Goal: Transaction & Acquisition: Purchase product/service

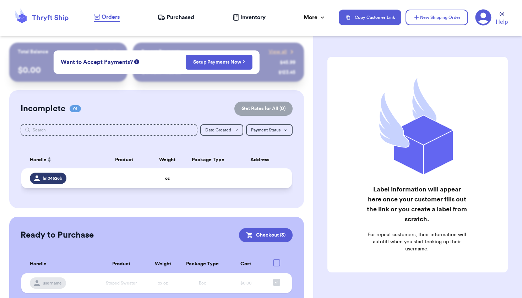
click at [147, 180] on td at bounding box center [124, 178] width 54 height 20
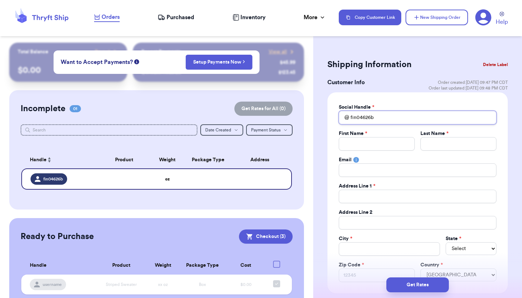
click at [380, 118] on input "fin04626b" at bounding box center [418, 118] width 158 height 14
type input "p"
type input "po"
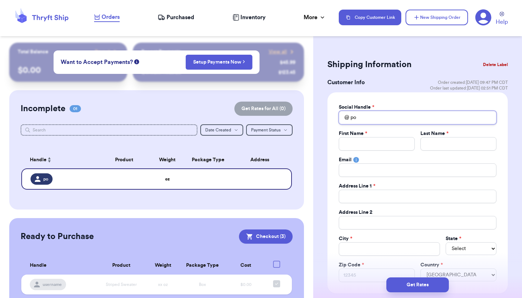
type input "pok"
type input "poke"
type input "pokee"
type input "pokeeb"
type input "pokeeba"
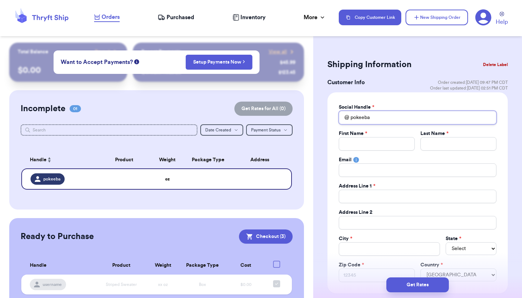
type input "pokeebal"
type input "pokeeball"
type input "pokeeballa"
type input "J"
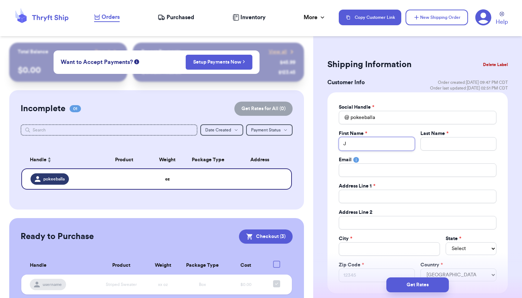
type input "Je"
type input "Jer"
type input "[PERSON_NAME]"
type input "Jerem"
type input "[PERSON_NAME]"
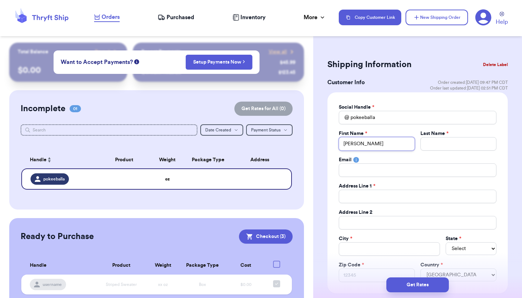
type input "[PERSON_NAME]"
type input "J"
type input "Je"
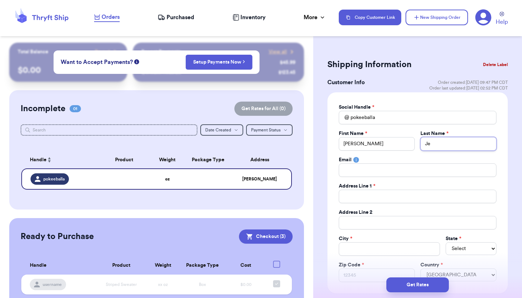
type input "Jer"
type input "Jera"
type input "Jer"
type input "[PERSON_NAME]"
type input "Jerem"
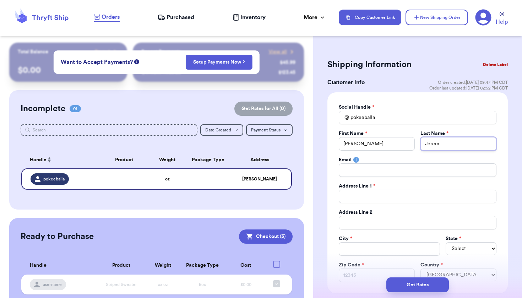
type input "[PERSON_NAME]"
click at [364, 267] on span "*" at bounding box center [363, 265] width 2 height 5
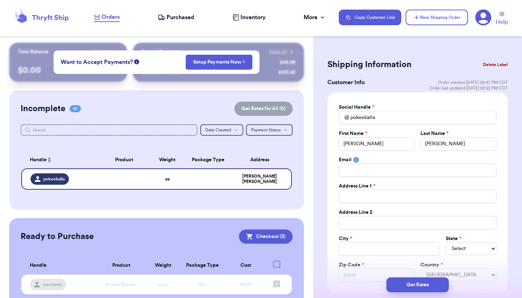
click at [364, 269] on input "Zip Code *" at bounding box center [377, 276] width 76 height 14
type input "1"
type input "10"
type input "100"
type input "1000"
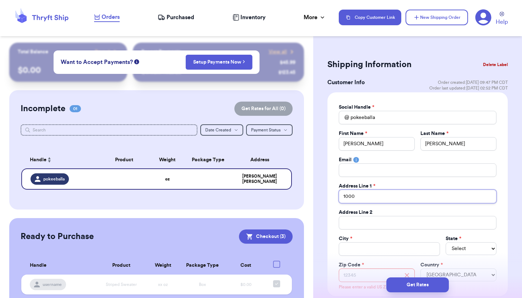
type input "10006"
type input "10006 U"
type input "10006 Ur"
type input "10006 Urb"
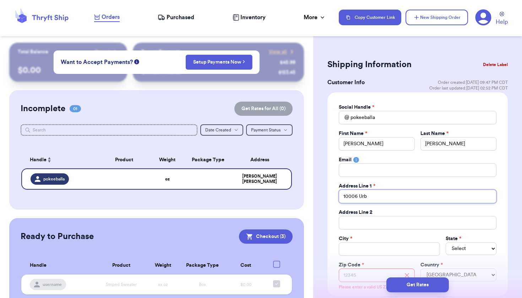
type input "10006 Urba"
type input "10006 Urban"
type input "10006 Urbana"
type input "10006 Urbana A"
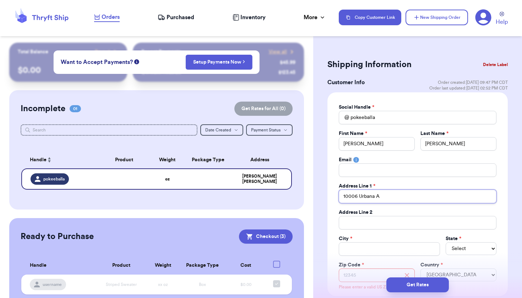
type input "[STREET_ADDRESS]"
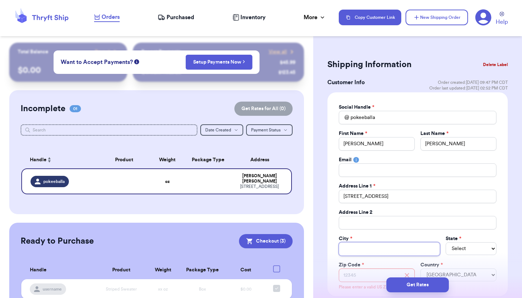
scroll to position [29, 0]
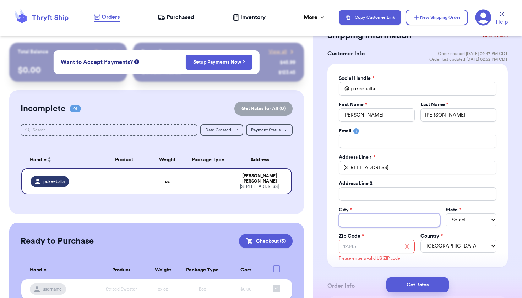
type input "L"
type input "Lu"
type input "Lub"
type input "Lubb"
type input "Lubbo"
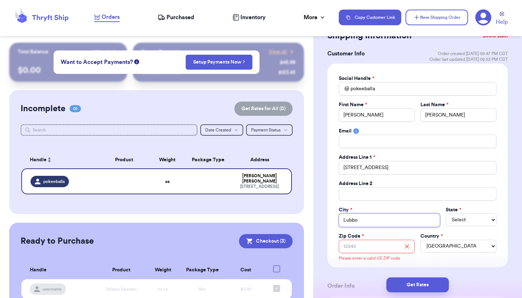
type input "Lubboc"
type input "Lubbock"
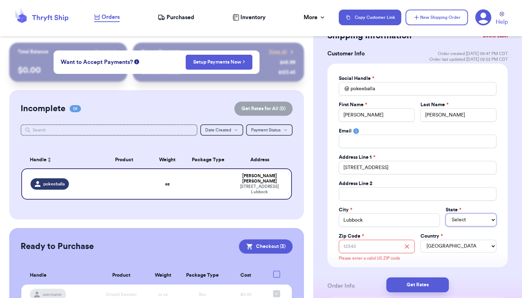
select select "[GEOGRAPHIC_DATA]"
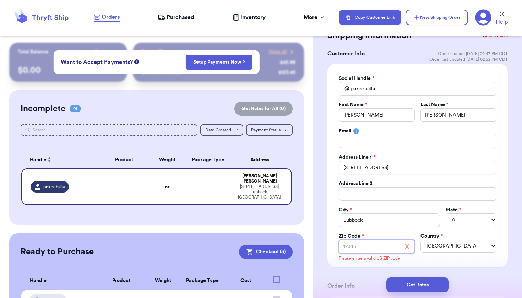
click at [381, 247] on input "Zip Code *" at bounding box center [377, 247] width 76 height 14
type input "7"
type input "79"
type input "794"
type input "7942"
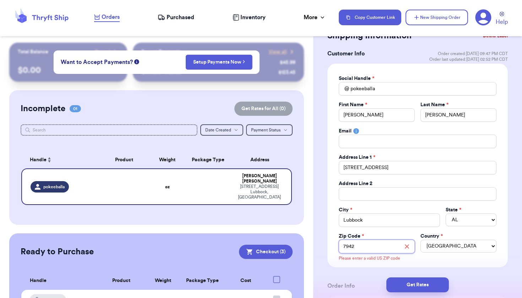
type input "79424"
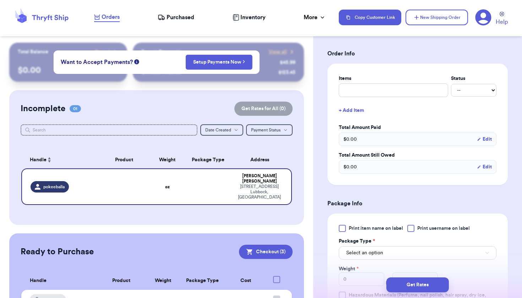
scroll to position [294, 0]
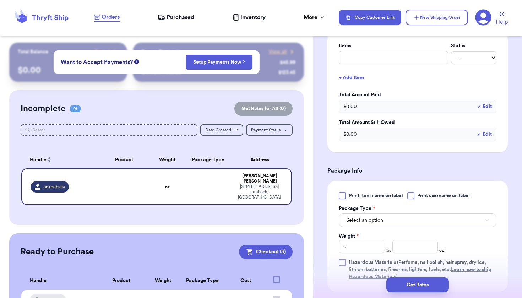
type input "79424"
click at [370, 225] on div "Print item name on label Print username on label Package Type * Select an optio…" at bounding box center [418, 236] width 158 height 88
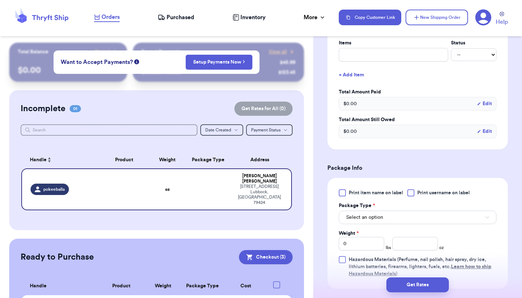
click at [372, 219] on span "Select an option" at bounding box center [365, 217] width 37 height 7
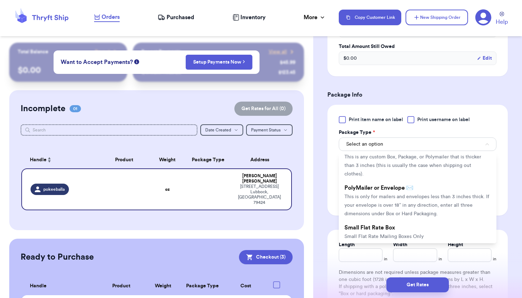
scroll to position [374, 0]
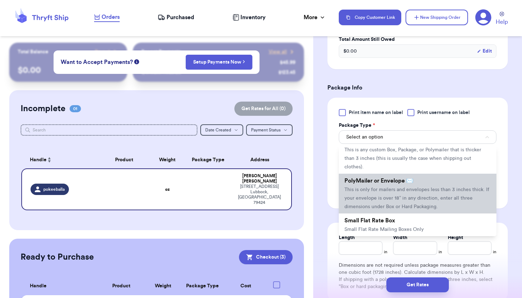
click at [392, 187] on span "This is only for mailers and envelopes less than 3 inches thick. If your envelo…" at bounding box center [417, 198] width 145 height 22
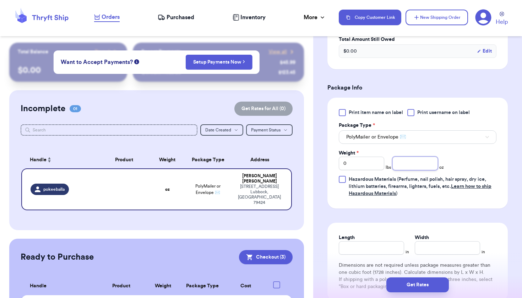
click at [402, 161] on input "number" at bounding box center [415, 164] width 45 height 14
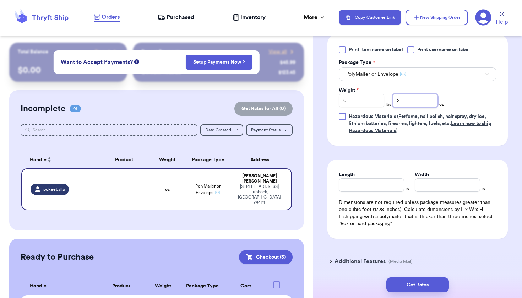
scroll to position [442, 0]
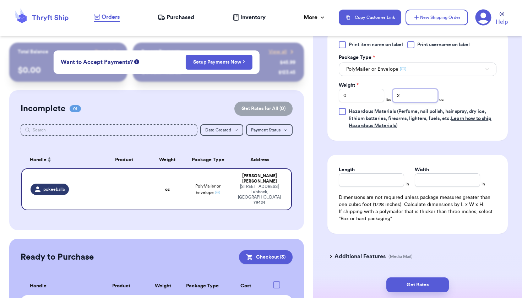
type input "2"
click at [392, 183] on input "Length" at bounding box center [371, 180] width 65 height 14
type input "6"
click at [434, 182] on input "Width *" at bounding box center [447, 180] width 65 height 14
type input "4"
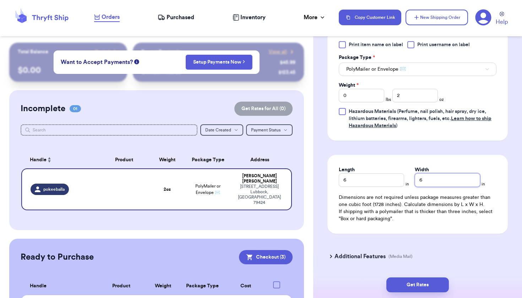
type input "6"
click at [388, 177] on input "6" at bounding box center [371, 180] width 65 height 14
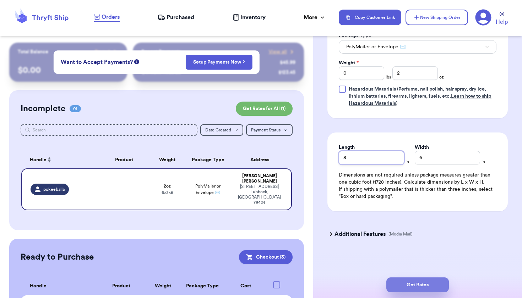
type input "8"
click at [403, 285] on button "Get Rates" at bounding box center [418, 285] width 63 height 15
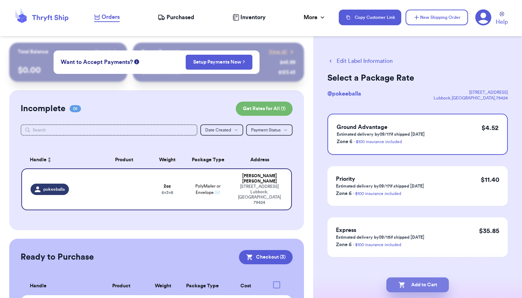
click at [409, 286] on button "Add to Cart" at bounding box center [418, 285] width 63 height 15
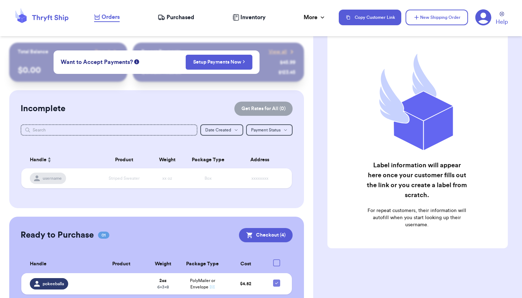
click at [186, 16] on span "Purchased" at bounding box center [181, 17] width 28 height 9
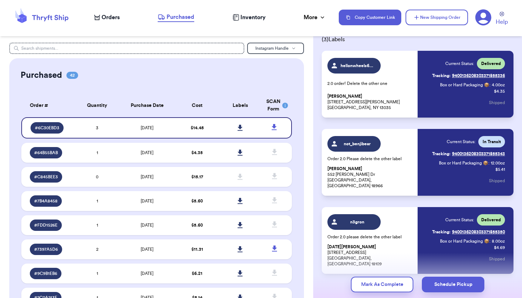
scroll to position [44, 0]
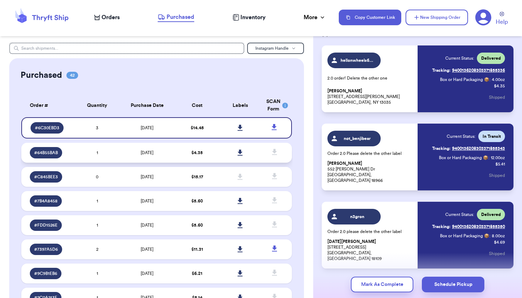
click at [173, 158] on td "[DATE]" at bounding box center [147, 153] width 57 height 20
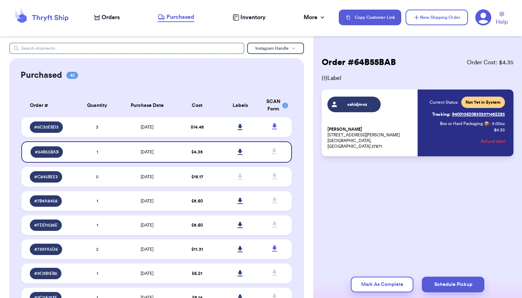
scroll to position [0, 0]
click at [129, 135] on td "[DATE]" at bounding box center [147, 127] width 57 height 20
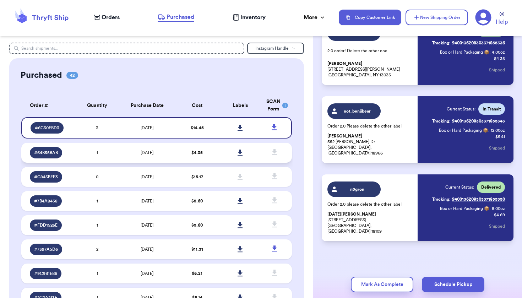
click at [127, 161] on td "[DATE]" at bounding box center [147, 153] width 57 height 20
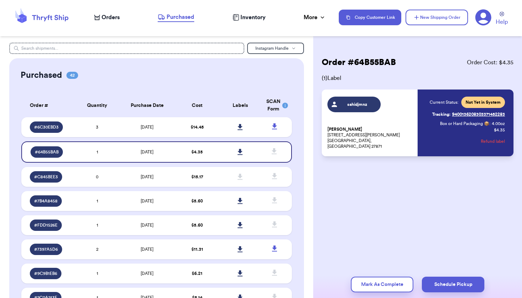
click at [116, 20] on span "Orders" at bounding box center [111, 17] width 18 height 9
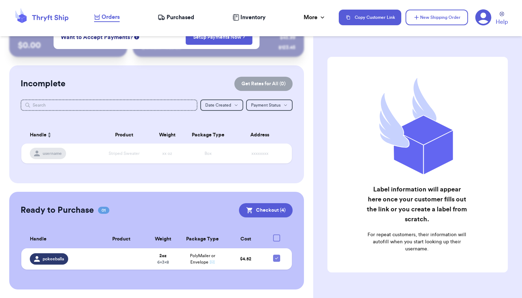
scroll to position [25, 0]
click at [177, 262] on td "2 oz 6 x 3 x 8" at bounding box center [164, 259] width 32 height 21
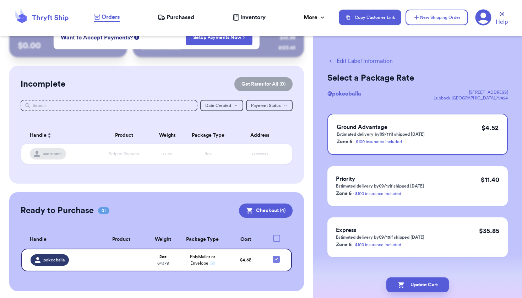
click at [365, 59] on button "Edit Label Information" at bounding box center [360, 61] width 65 height 9
checkbox input "false"
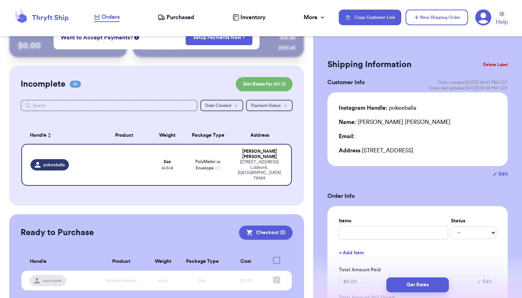
click at [504, 175] on button "Edit" at bounding box center [500, 174] width 15 height 7
select select "[GEOGRAPHIC_DATA]"
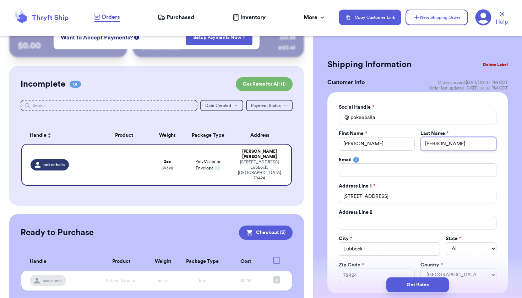
click at [450, 141] on input "[PERSON_NAME]" at bounding box center [459, 144] width 76 height 14
type input "[PERSON_NAME]"
click at [404, 281] on button "Get Rates" at bounding box center [418, 285] width 63 height 15
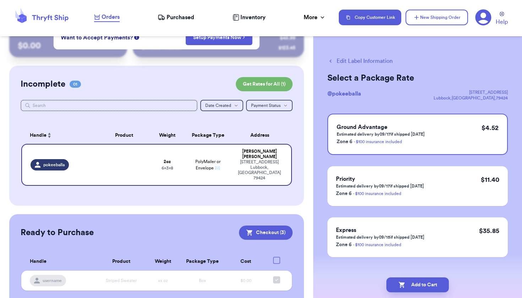
click at [404, 281] on button "Add to Cart" at bounding box center [418, 285] width 63 height 15
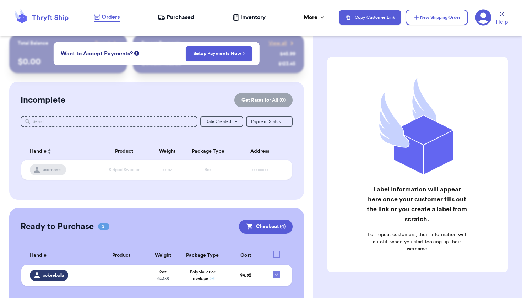
scroll to position [14, 0]
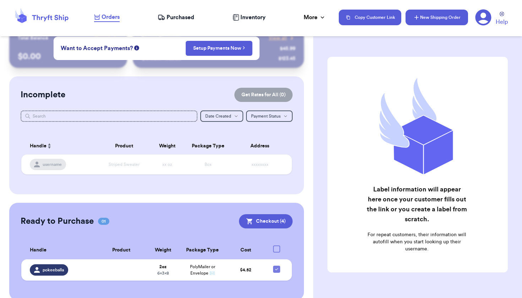
click at [421, 15] on button "New Shipping Order" at bounding box center [437, 18] width 63 height 16
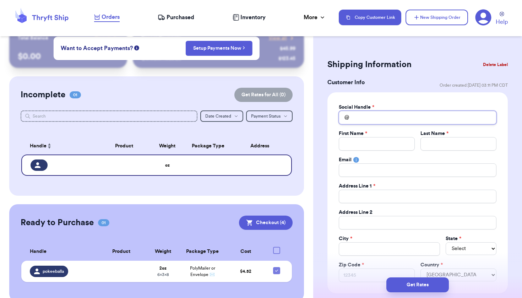
click at [368, 114] on input "Total Amount Paid" at bounding box center [418, 118] width 158 height 14
type input "j"
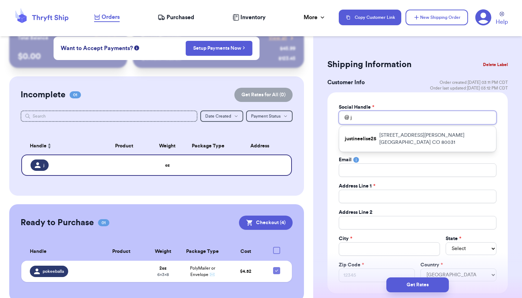
type input "ja"
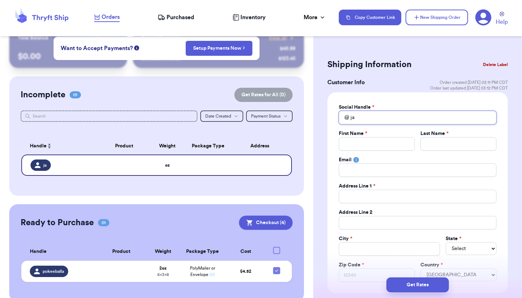
type input "jan"
type input "jang"
type input "janga"
type input "jangal"
type input "jangala"
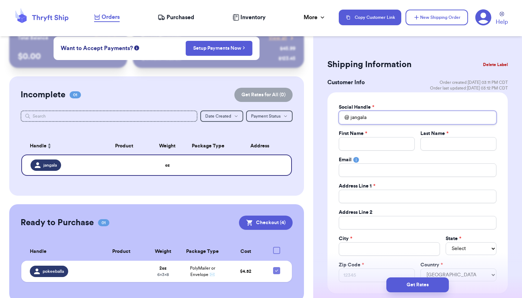
type input "jangalan"
type input "jangalang"
type input "jangalangg"
type input "D"
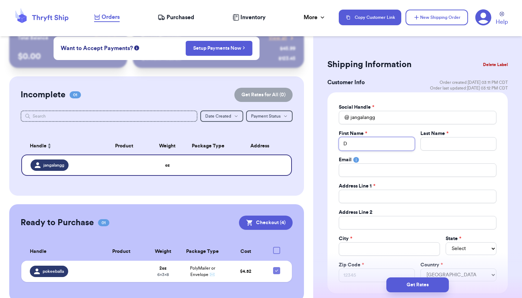
type input "Da"
type input "Dar"
type input "[PERSON_NAME]"
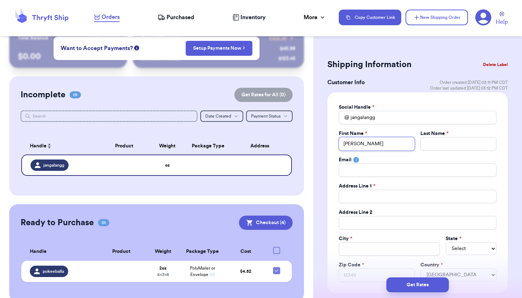
type input "[PERSON_NAME]"
type input "P"
type input "Pe"
type input "Pet"
type input "[PERSON_NAME]"
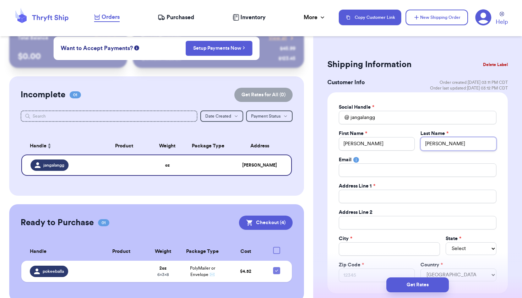
type input "[PERSON_NAME]"
type input "4"
type input "41"
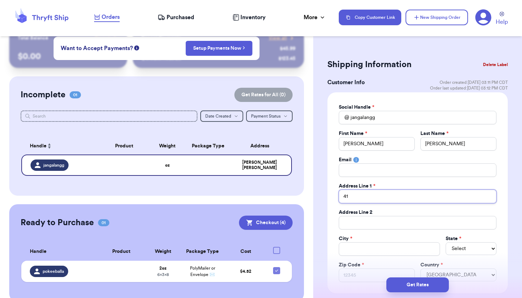
type input "410"
type input "4103"
type input "4103 N"
type input "4103 Na"
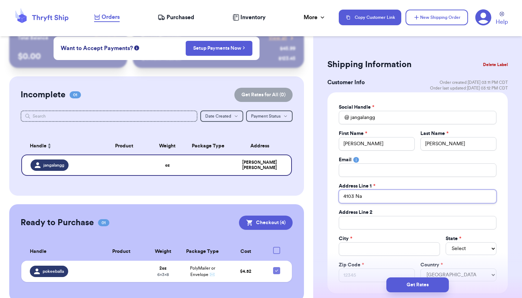
type input "4103 Nan"
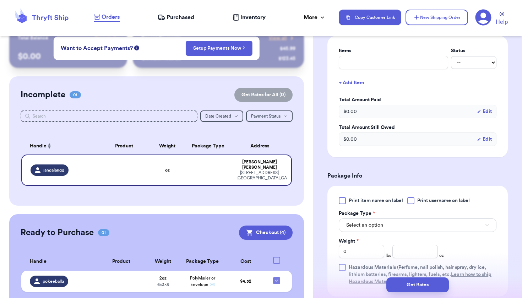
scroll to position [319, 0]
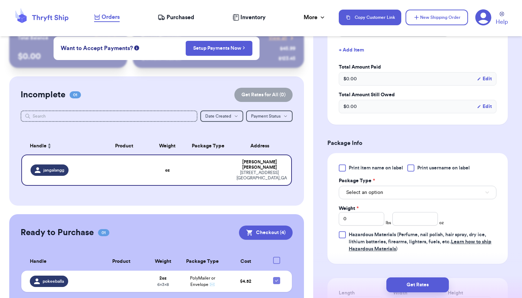
click at [433, 194] on button "Select an option" at bounding box center [418, 193] width 158 height 14
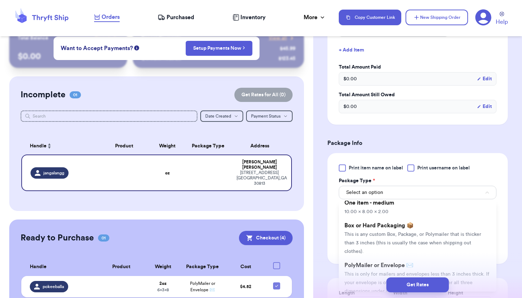
scroll to position [48, 0]
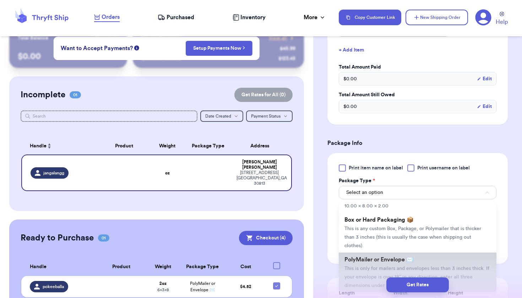
click at [408, 266] on span "This is only for mailers and envelopes less than 3 inches thick. If your envelo…" at bounding box center [417, 277] width 145 height 22
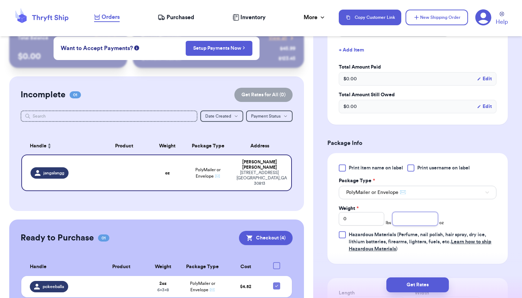
click at [424, 218] on input "number" at bounding box center [415, 219] width 45 height 14
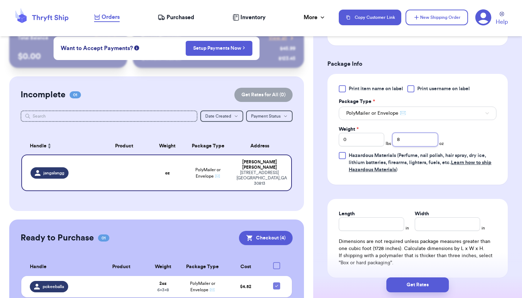
scroll to position [464, 0]
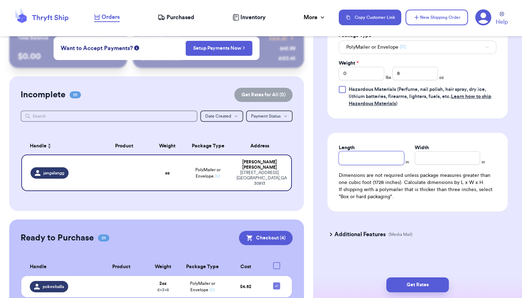
click at [373, 155] on input "Length" at bounding box center [371, 158] width 65 height 14
click at [433, 159] on input "Width *" at bounding box center [447, 158] width 65 height 14
click at [402, 285] on button "Get Rates" at bounding box center [418, 285] width 63 height 15
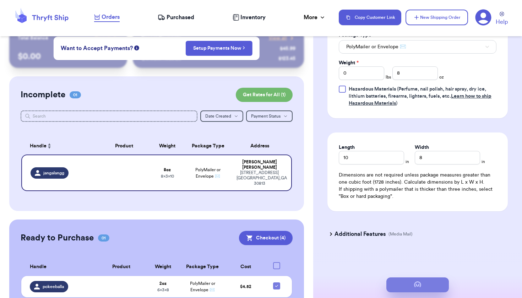
scroll to position [0, 0]
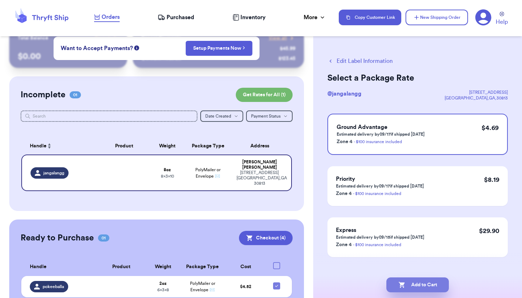
click at [412, 285] on button "Add to Cart" at bounding box center [418, 285] width 63 height 15
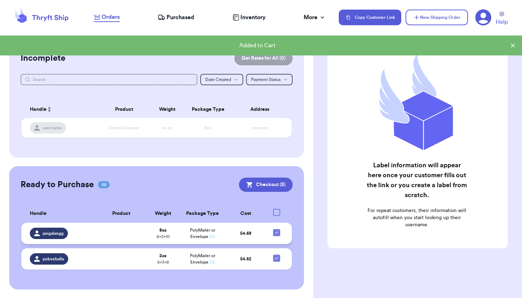
scroll to position [50, 0]
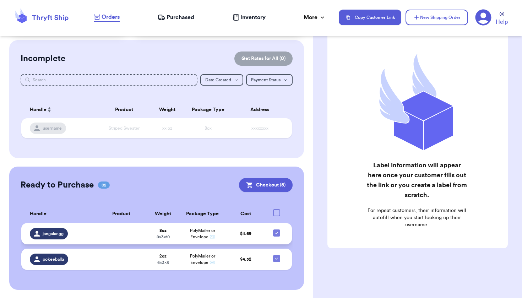
click at [112, 237] on td at bounding box center [121, 233] width 53 height 21
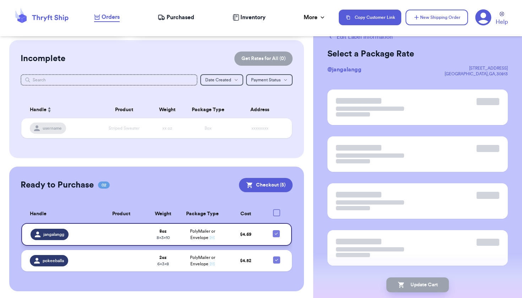
scroll to position [0, 0]
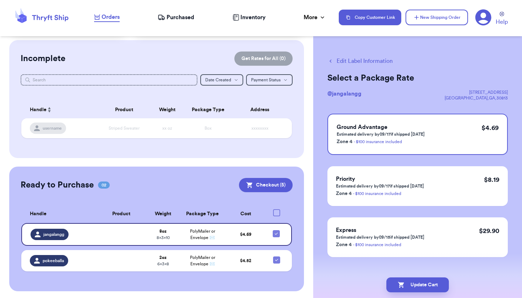
click at [383, 61] on button "Edit Label Information" at bounding box center [360, 61] width 65 height 9
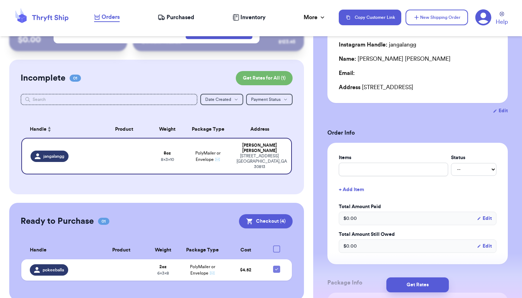
scroll to position [92, 0]
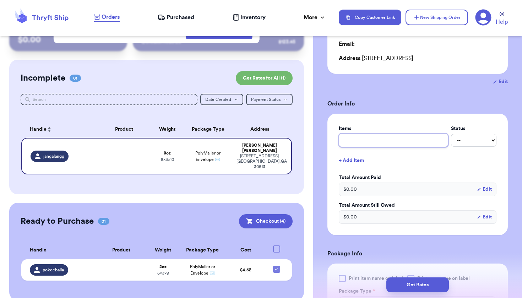
click at [393, 143] on input "text" at bounding box center [393, 141] width 109 height 14
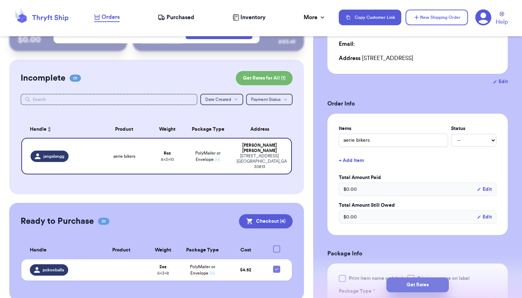
click at [419, 290] on button "Get Rates" at bounding box center [418, 285] width 63 height 15
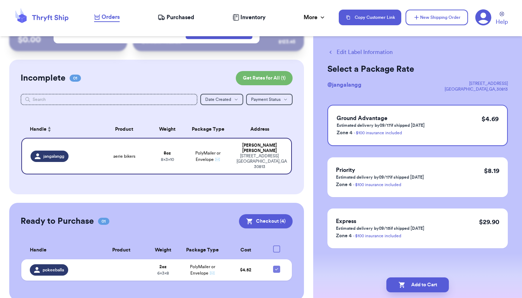
scroll to position [0, 0]
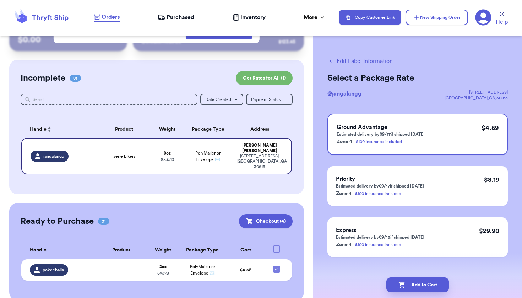
click at [370, 64] on button "Edit Label Information" at bounding box center [360, 61] width 65 height 9
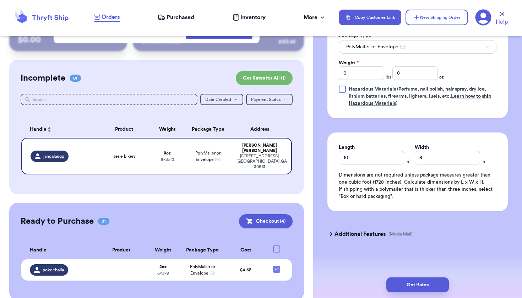
scroll to position [350, 0]
click at [435, 156] on input "8" at bounding box center [447, 158] width 65 height 14
click at [376, 160] on input "10" at bounding box center [371, 158] width 65 height 14
click at [397, 283] on button "Get Rates" at bounding box center [418, 285] width 63 height 15
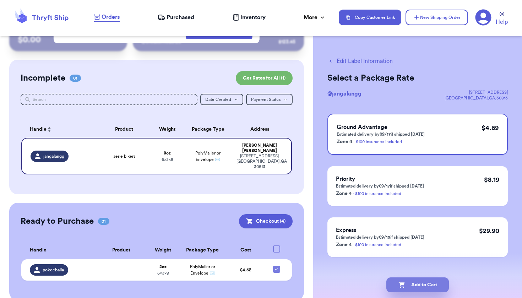
click at [413, 282] on button "Add to Cart" at bounding box center [418, 285] width 63 height 15
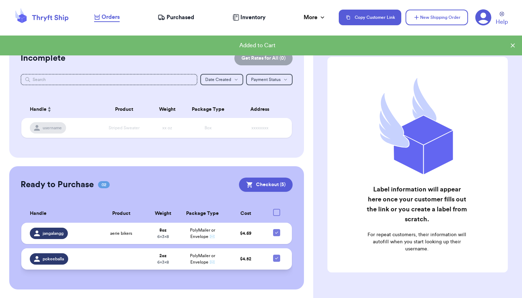
scroll to position [50, 0]
click at [120, 261] on td at bounding box center [121, 259] width 53 height 21
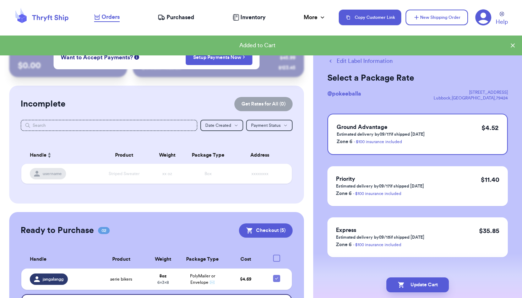
scroll to position [4, 0]
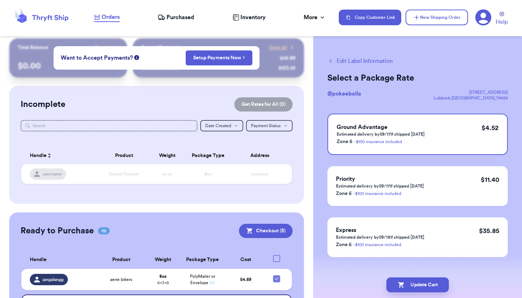
click at [366, 60] on button "Edit Label Information" at bounding box center [360, 61] width 65 height 9
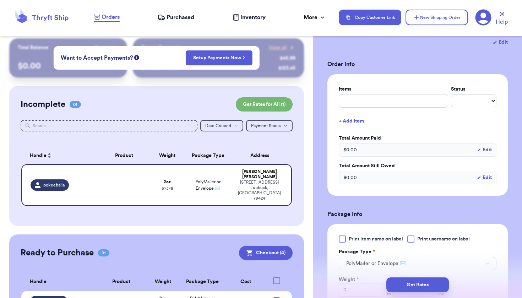
scroll to position [113, 0]
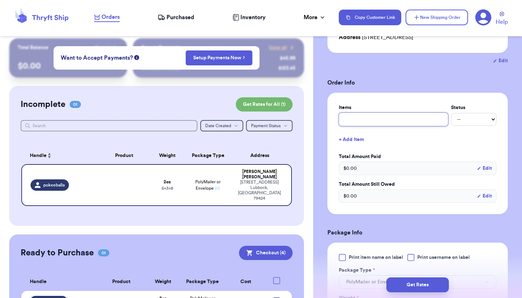
click at [391, 120] on input "text" at bounding box center [393, 120] width 109 height 14
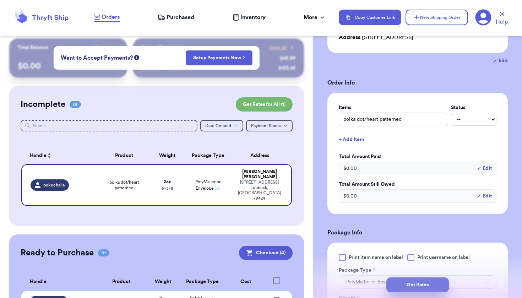
click at [416, 282] on button "Get Rates" at bounding box center [418, 285] width 63 height 15
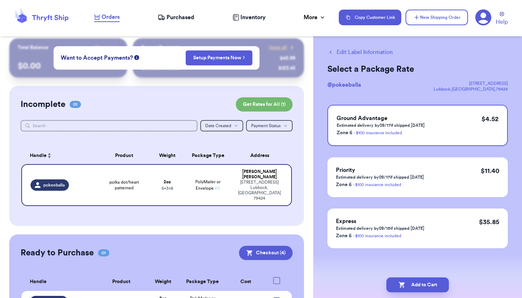
scroll to position [0, 0]
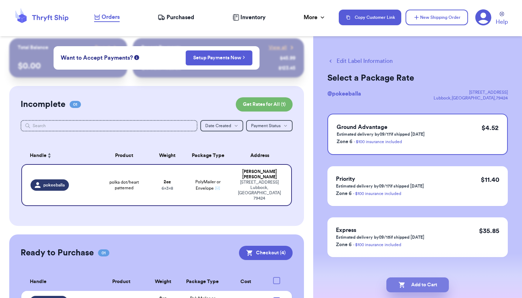
click at [411, 288] on button "Add to Cart" at bounding box center [418, 285] width 63 height 15
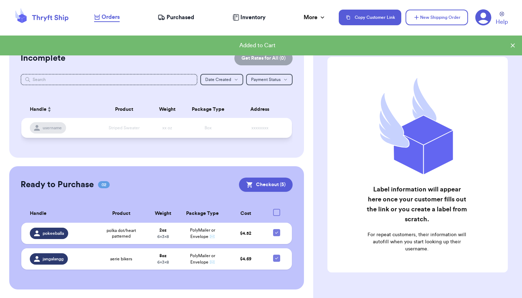
scroll to position [50, 0]
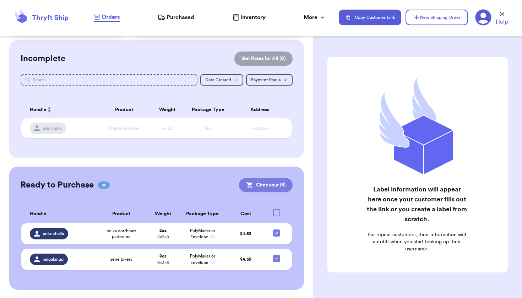
click at [275, 191] on button "Checkout ( 5 )" at bounding box center [266, 185] width 54 height 14
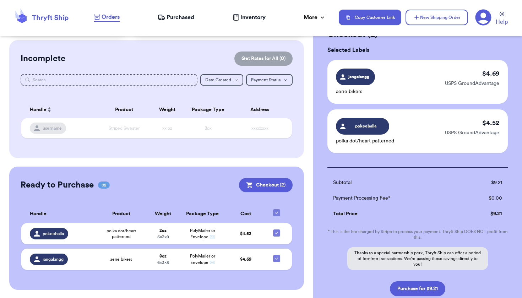
scroll to position [45, 0]
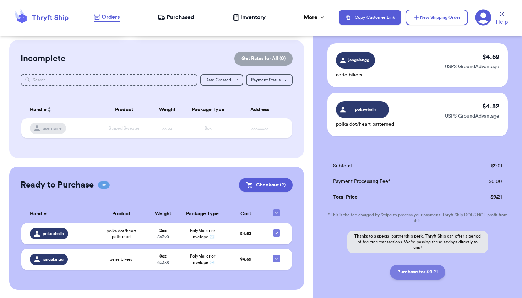
click at [406, 270] on button "Purchase for $9.21" at bounding box center [417, 272] width 55 height 15
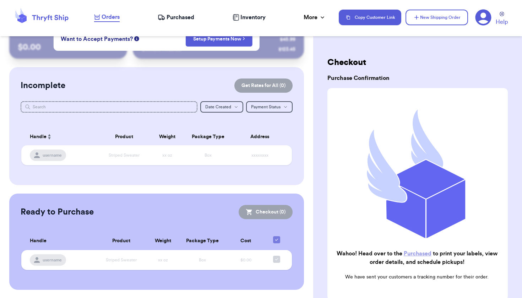
scroll to position [0, 0]
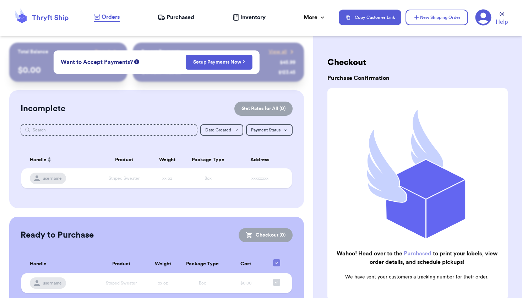
click at [412, 254] on link "Purchased" at bounding box center [418, 254] width 28 height 6
